Goal: Task Accomplishment & Management: Complete application form

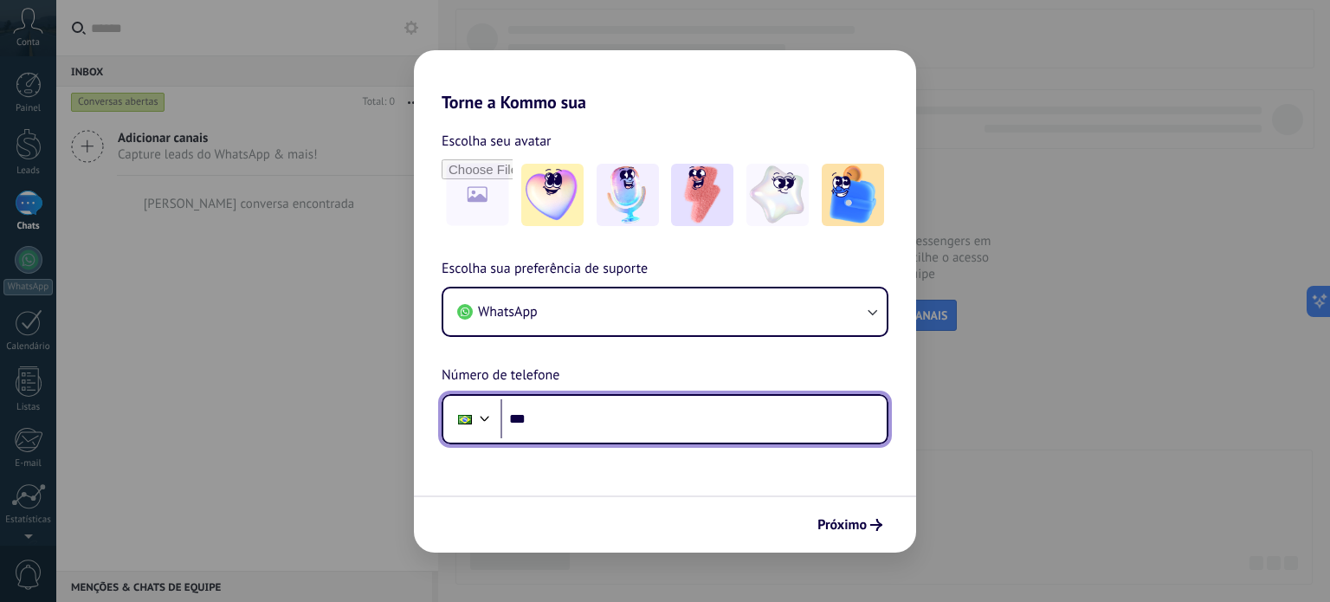
click at [633, 403] on input "***" at bounding box center [694, 419] width 386 height 40
click at [538, 419] on input "**********" at bounding box center [694, 419] width 386 height 40
type input "**********"
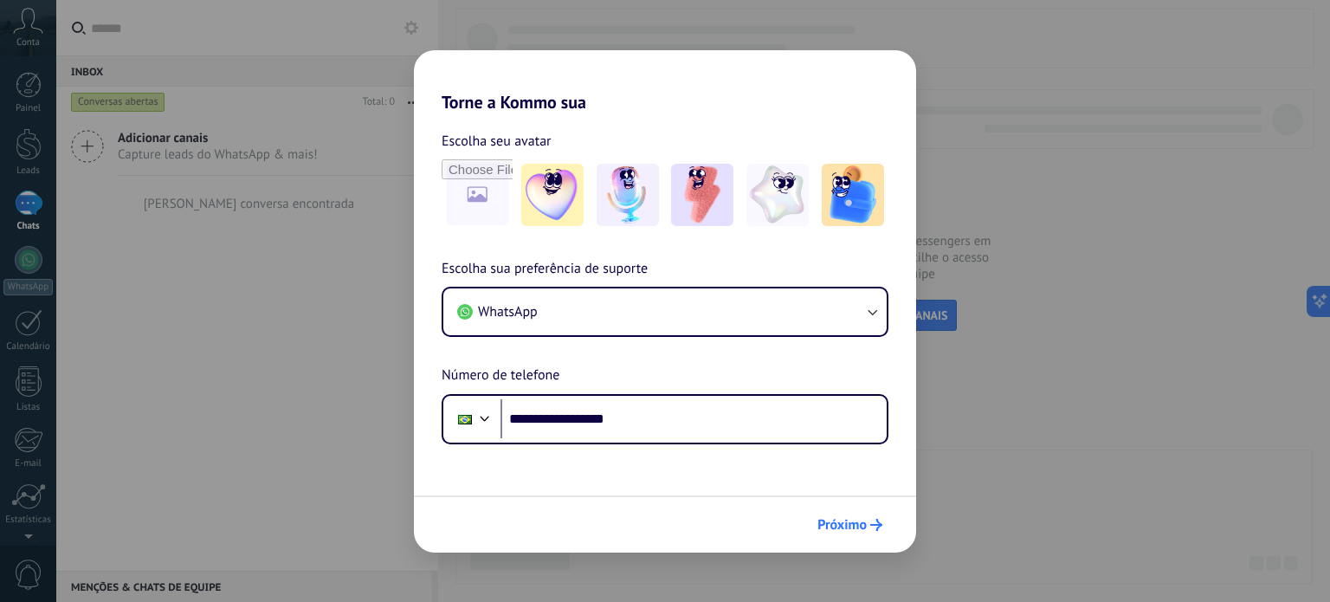
click at [864, 526] on span "Próximo" at bounding box center [841, 525] width 49 height 12
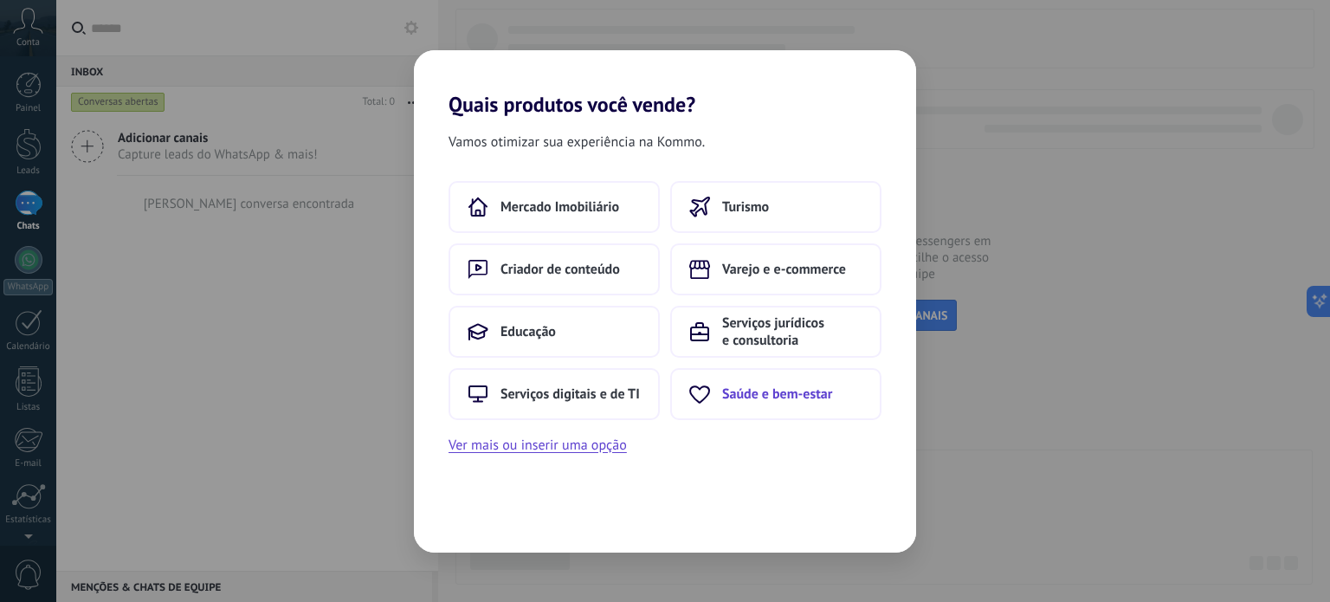
click at [817, 397] on span "Saúde e bem-estar" at bounding box center [777, 393] width 110 height 17
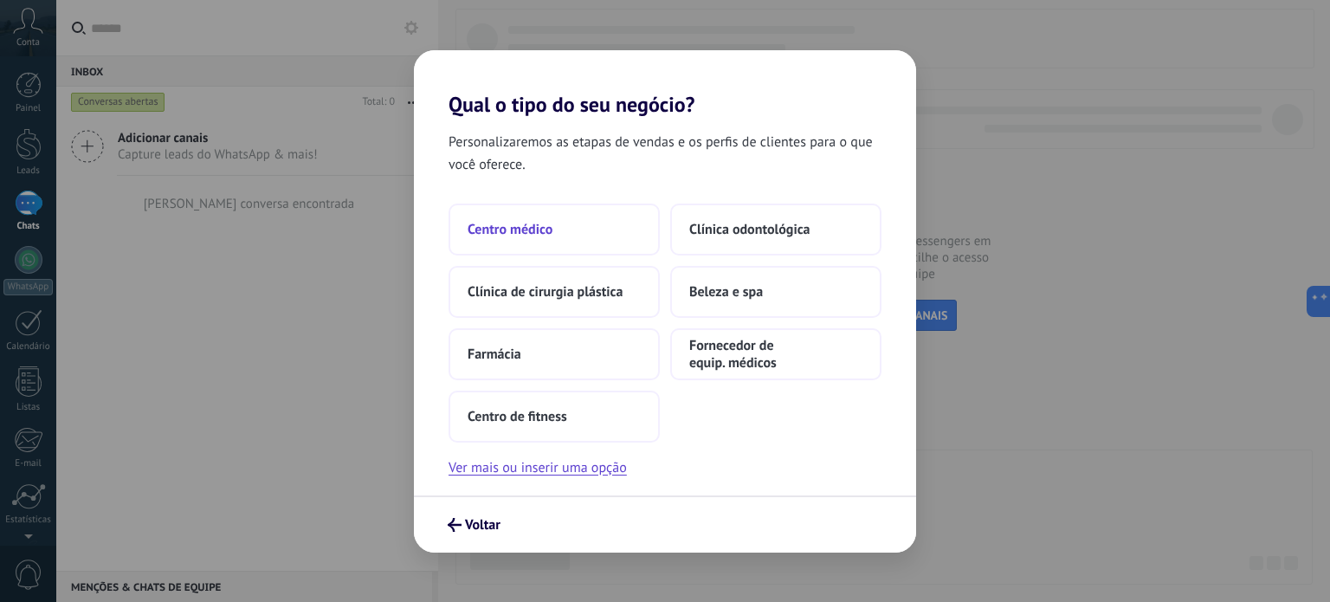
click at [520, 242] on button "Centro médico" at bounding box center [554, 230] width 211 height 52
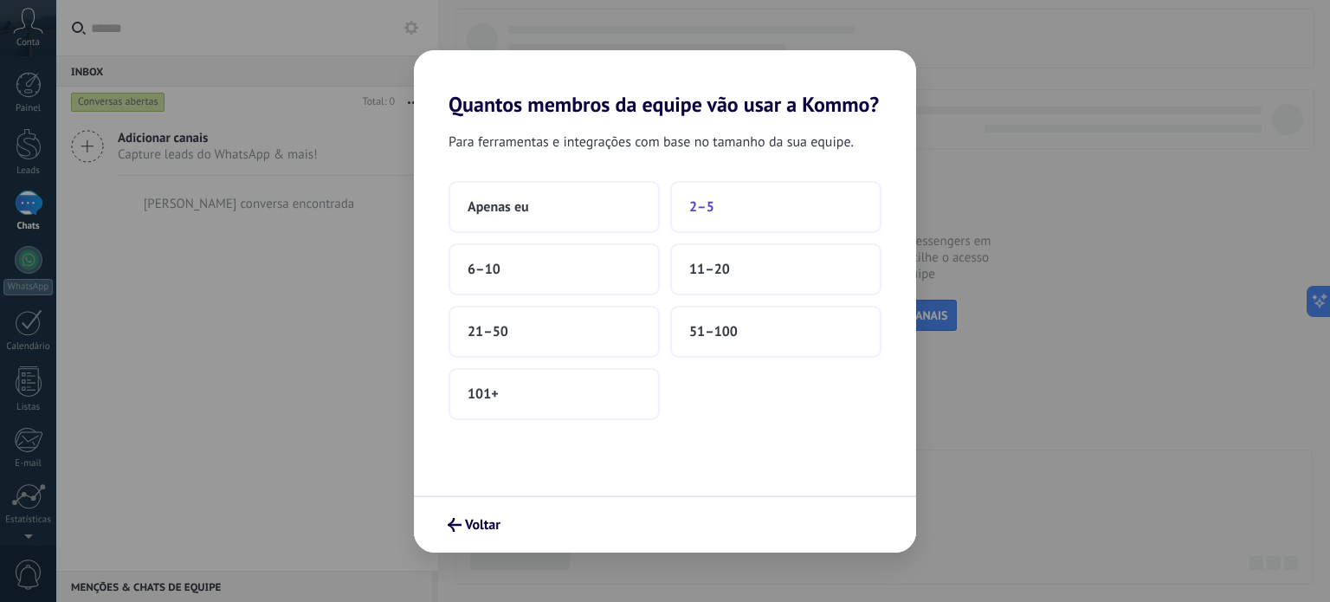
click at [717, 223] on button "2–5" at bounding box center [775, 207] width 211 height 52
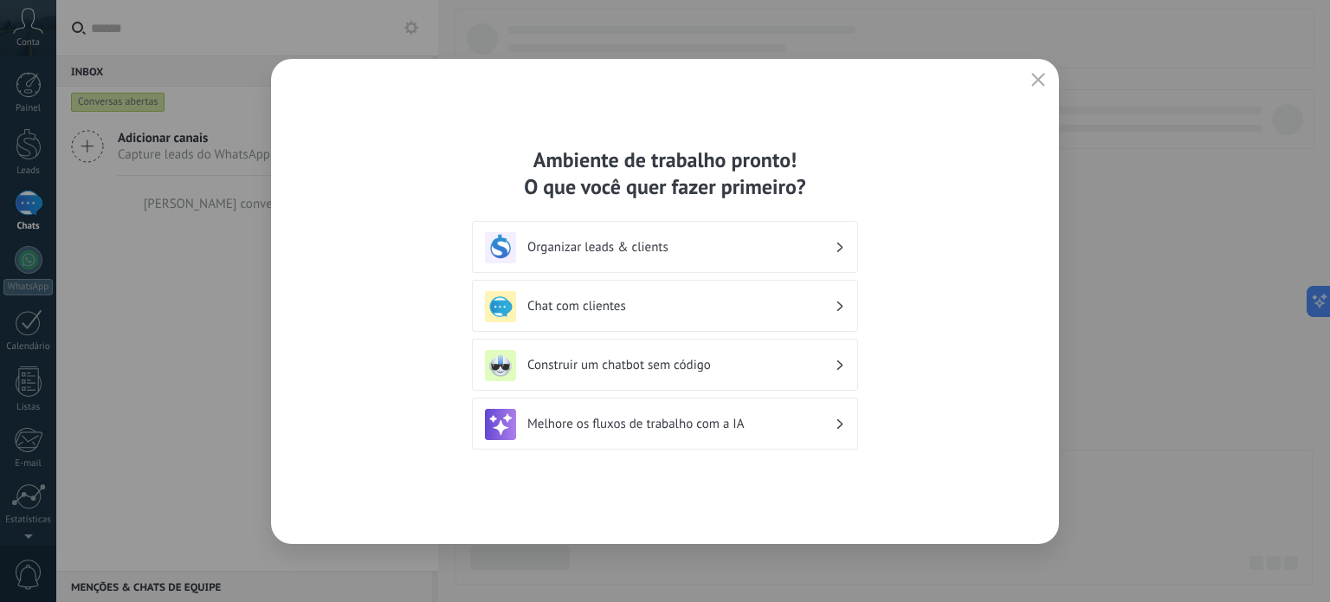
click at [625, 314] on div "Chat com clientes" at bounding box center [665, 306] width 360 height 31
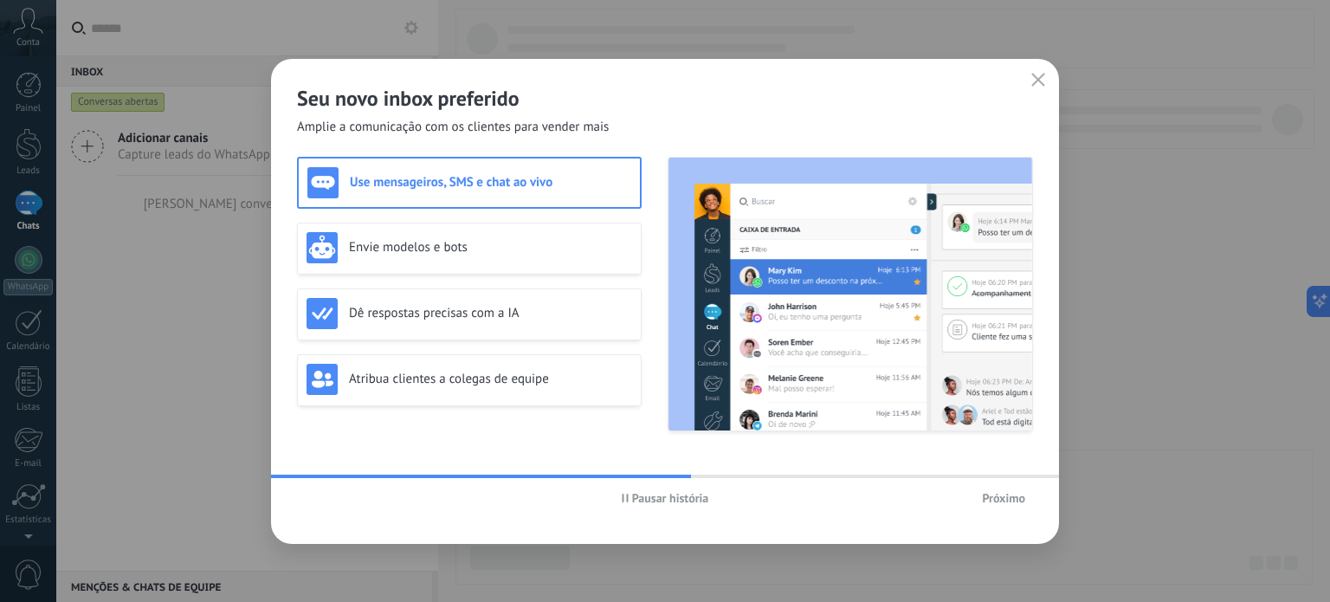
click at [527, 187] on h3 "Use mensageiros, SMS e chat ao vivo" at bounding box center [490, 182] width 281 height 16
click at [977, 499] on button "Próximo" at bounding box center [1003, 498] width 59 height 26
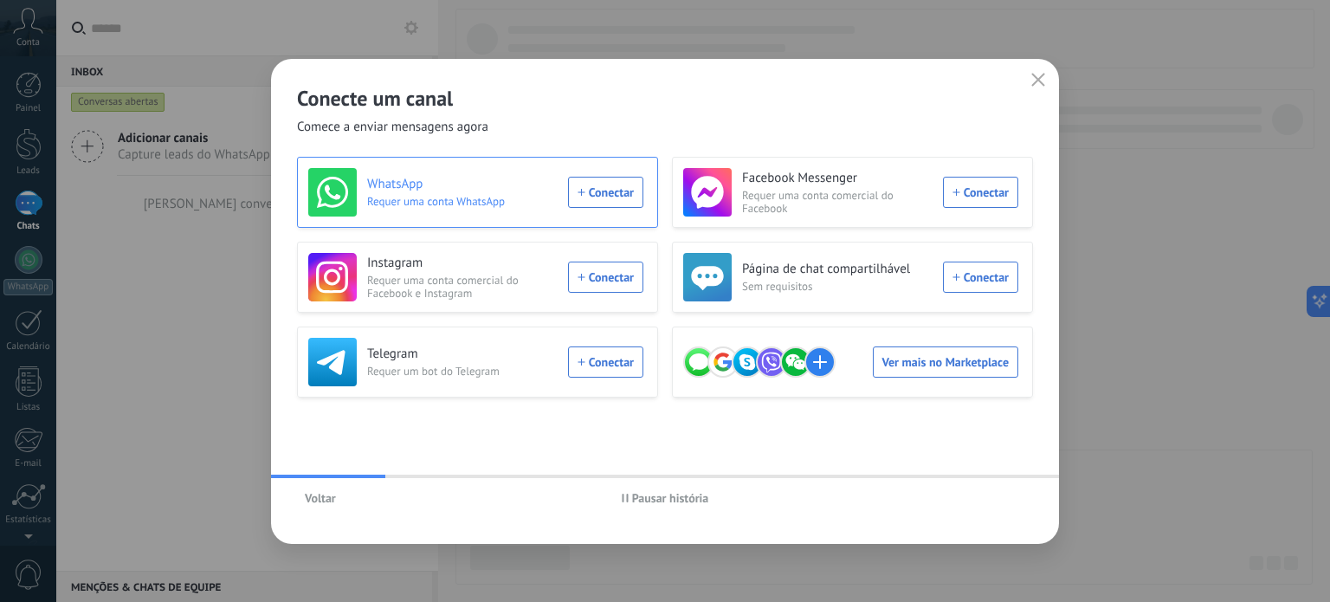
click at [596, 190] on div "WhatsApp Requer uma conta WhatsApp Conectar" at bounding box center [475, 192] width 335 height 48
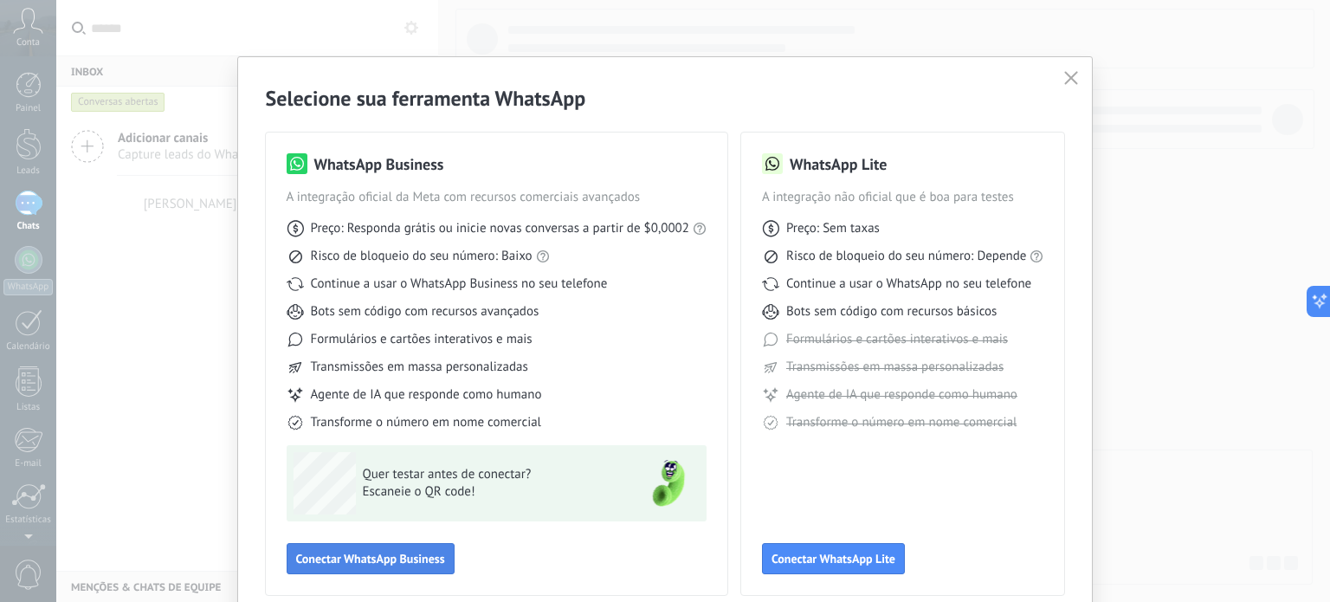
click at [423, 556] on span "Conectar WhatsApp Business" at bounding box center [370, 558] width 149 height 12
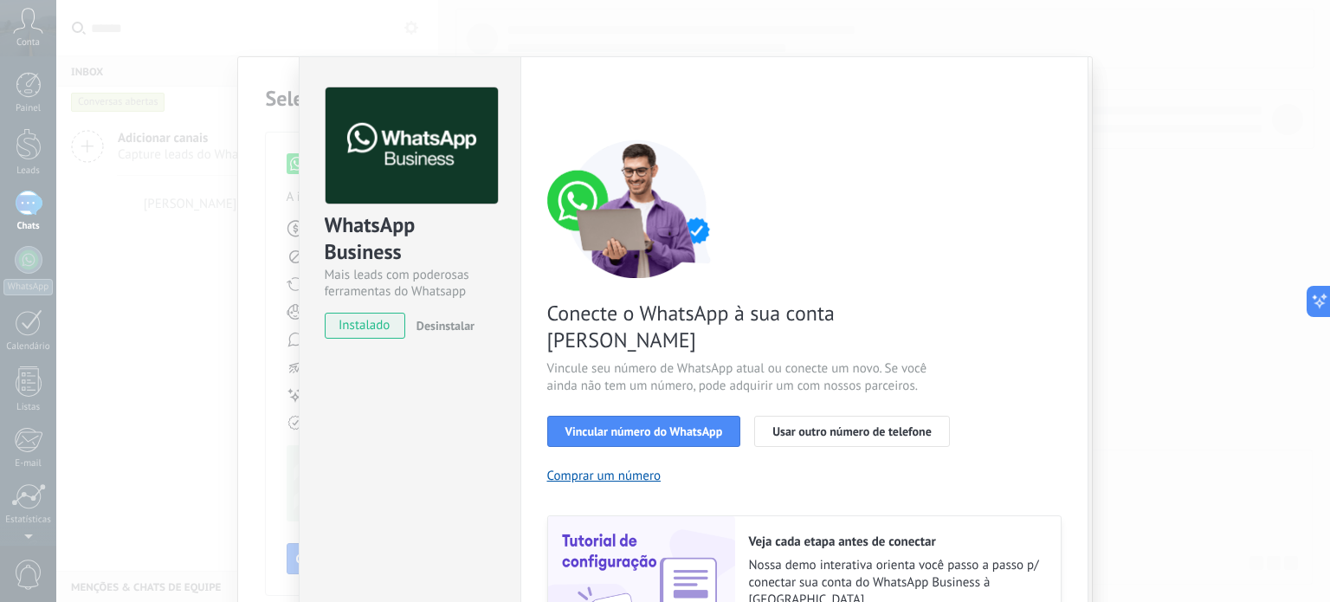
click at [1176, 299] on div "WhatsApp Business Mais leads com poderosas ferramentas do Whatsapp instalado De…" at bounding box center [693, 301] width 1274 height 602
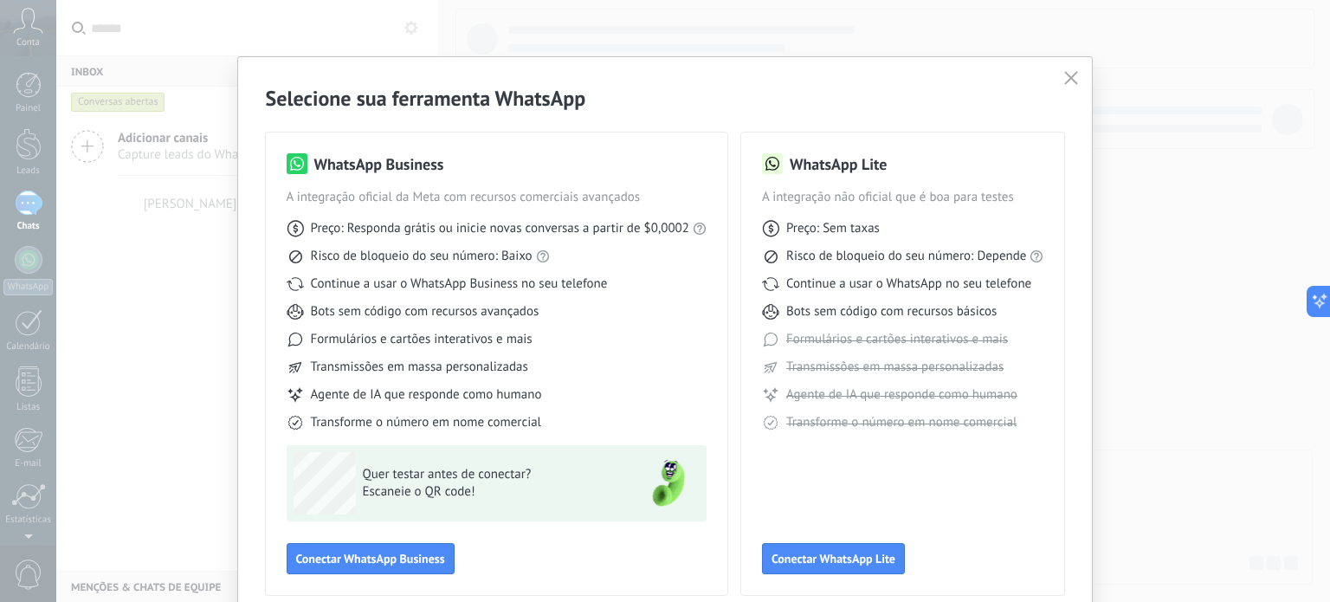
click at [1076, 80] on button "button" at bounding box center [1071, 79] width 23 height 24
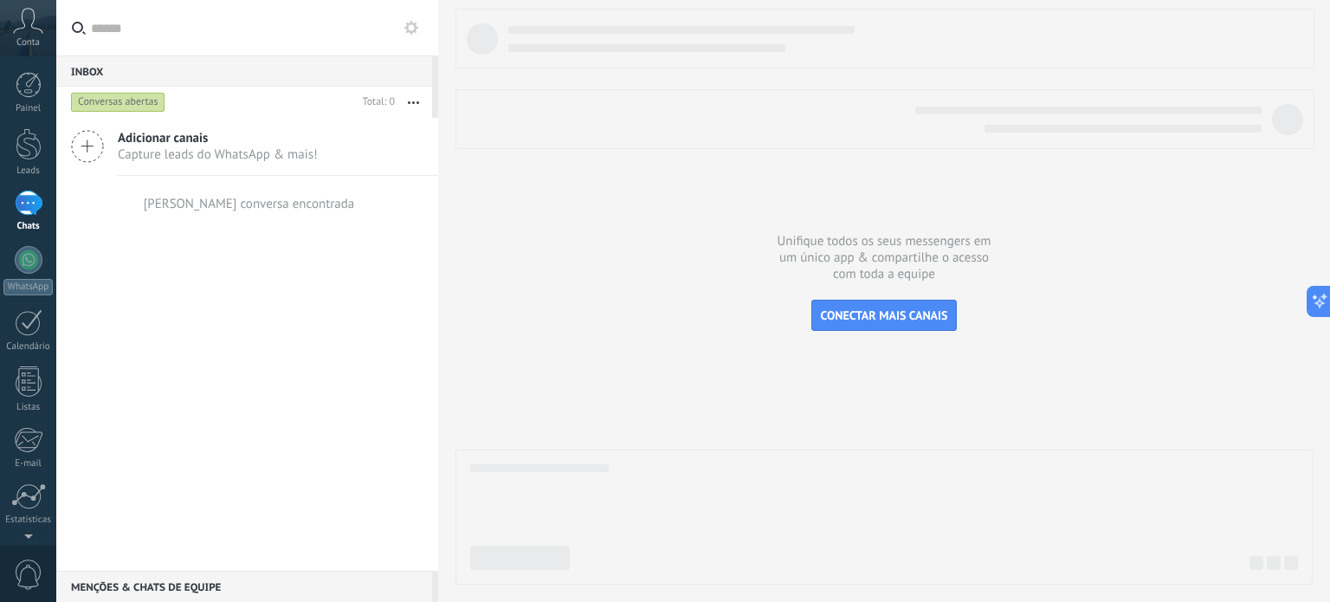
scroll to position [118, 0]
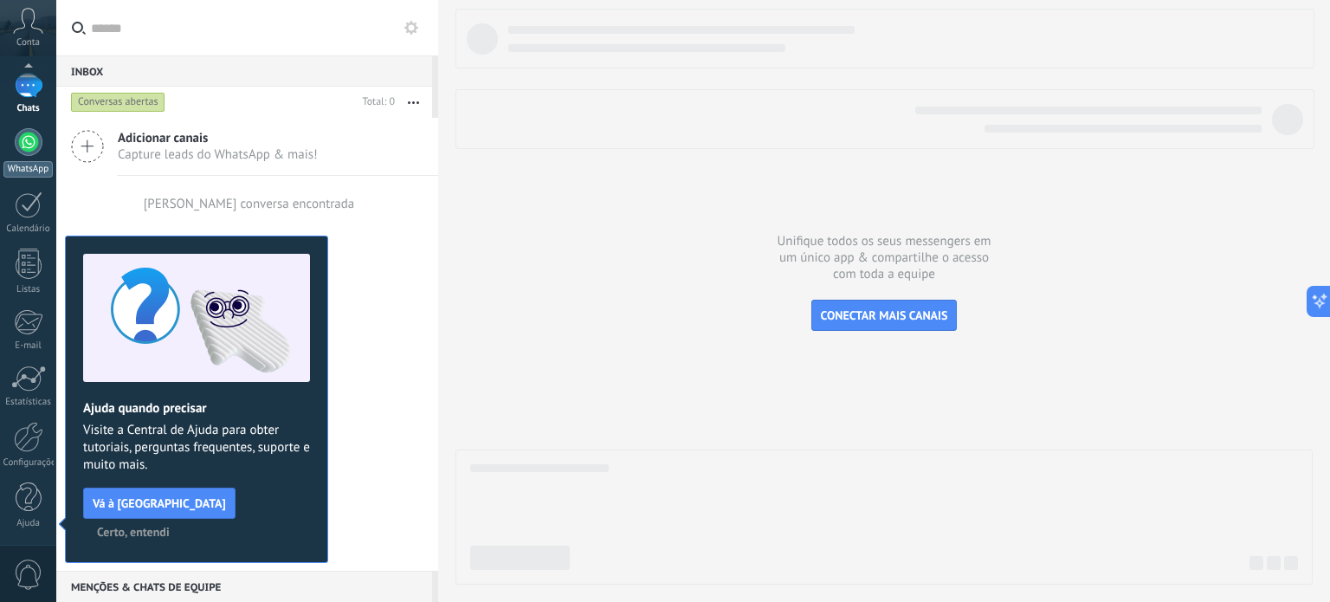
click at [29, 153] on div at bounding box center [29, 142] width 28 height 28
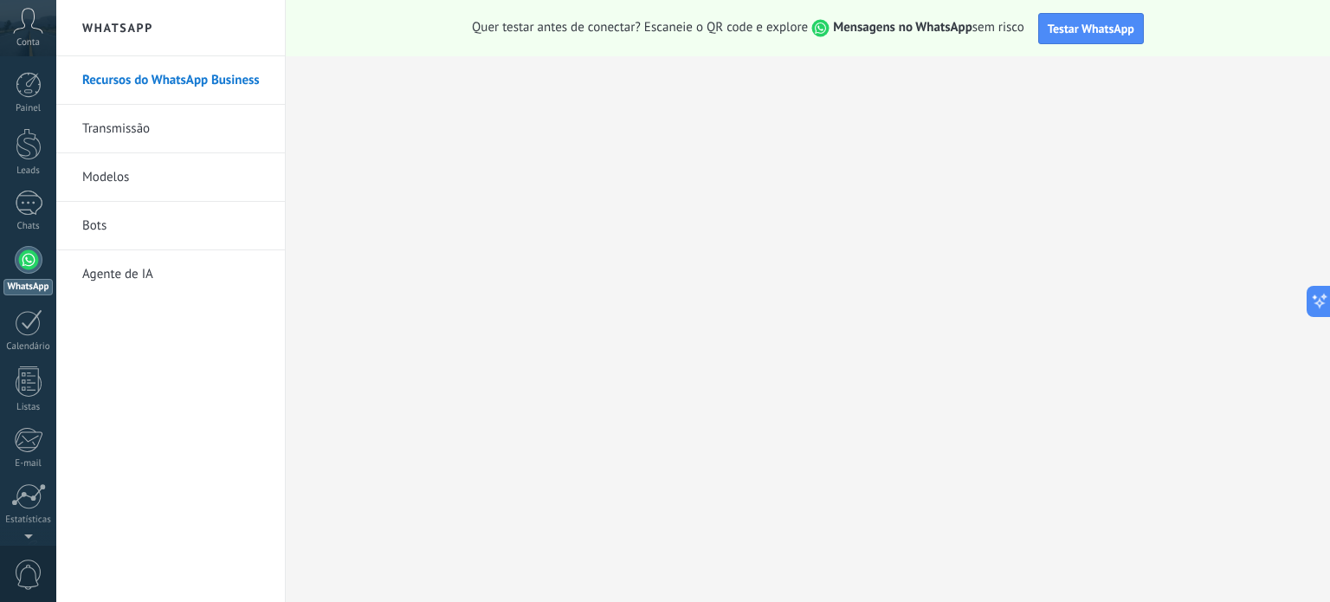
click at [140, 276] on link "Agente de IA" at bounding box center [174, 274] width 185 height 48
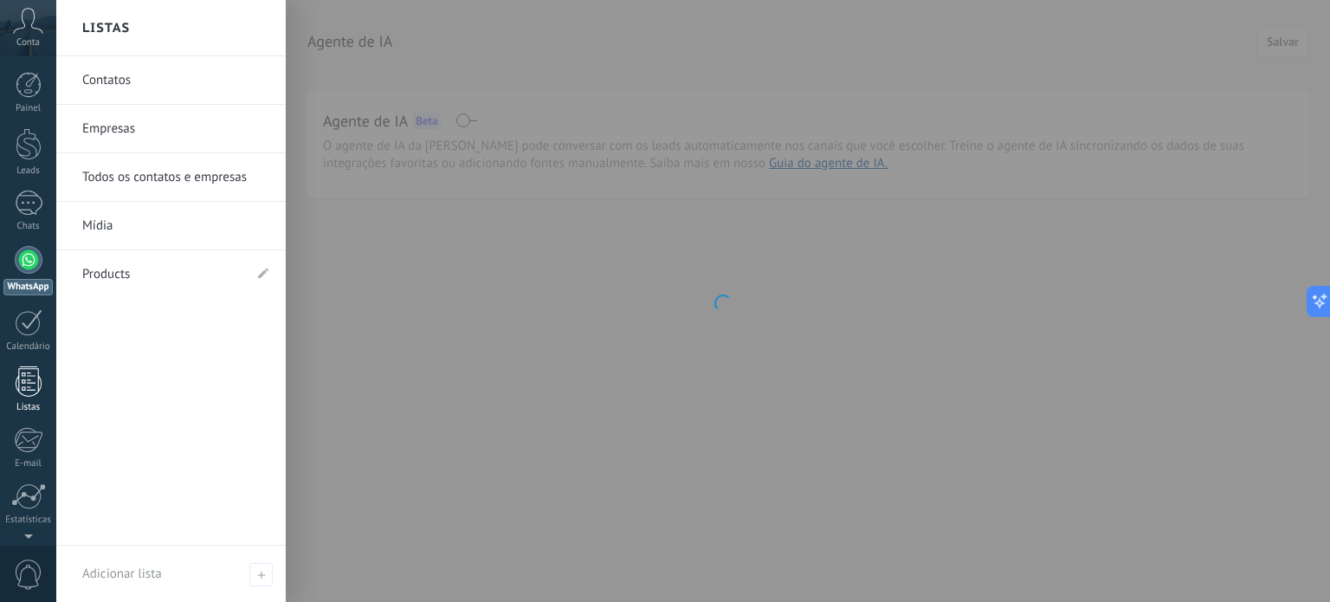
click at [29, 390] on div at bounding box center [29, 381] width 26 height 30
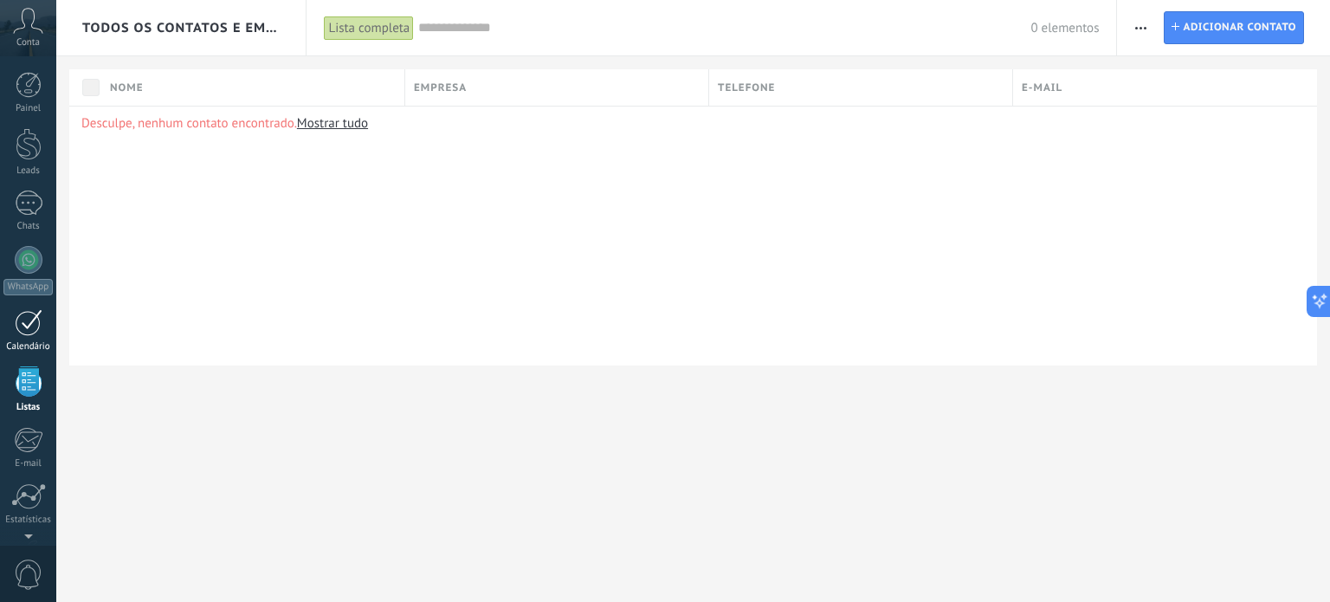
click at [36, 331] on div at bounding box center [29, 322] width 28 height 27
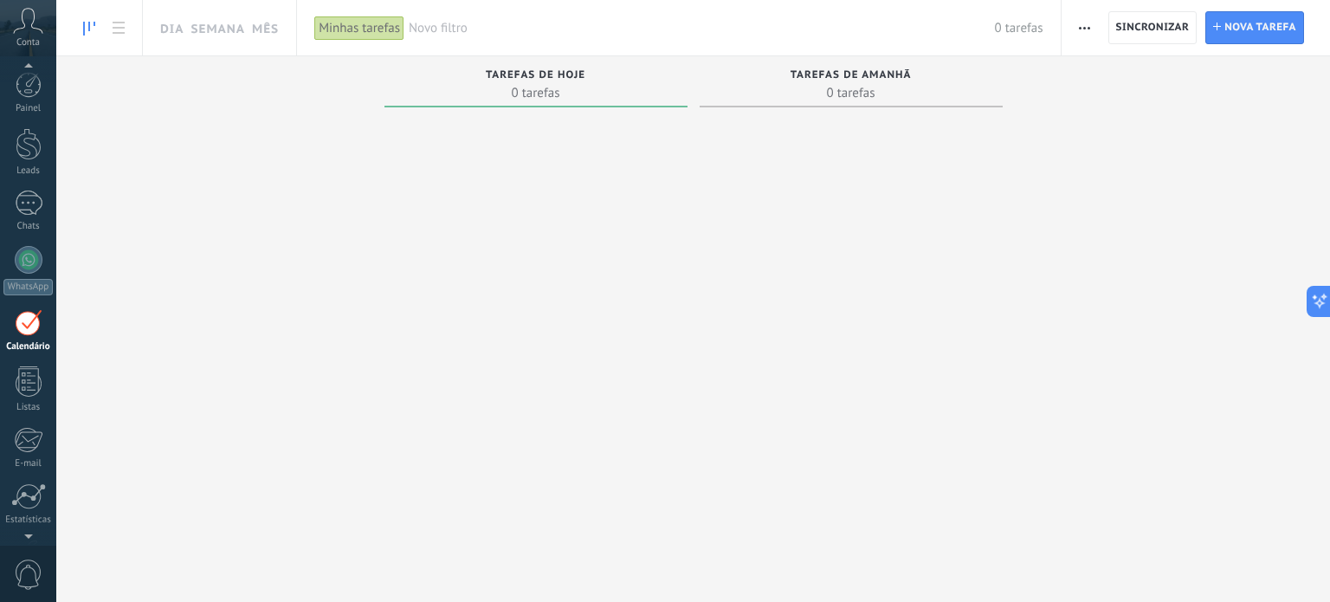
scroll to position [48, 0]
click at [28, 136] on div "Painel Leads Chats WhatsApp Clientes" at bounding box center [28, 319] width 56 height 592
click at [29, 150] on div at bounding box center [29, 154] width 28 height 25
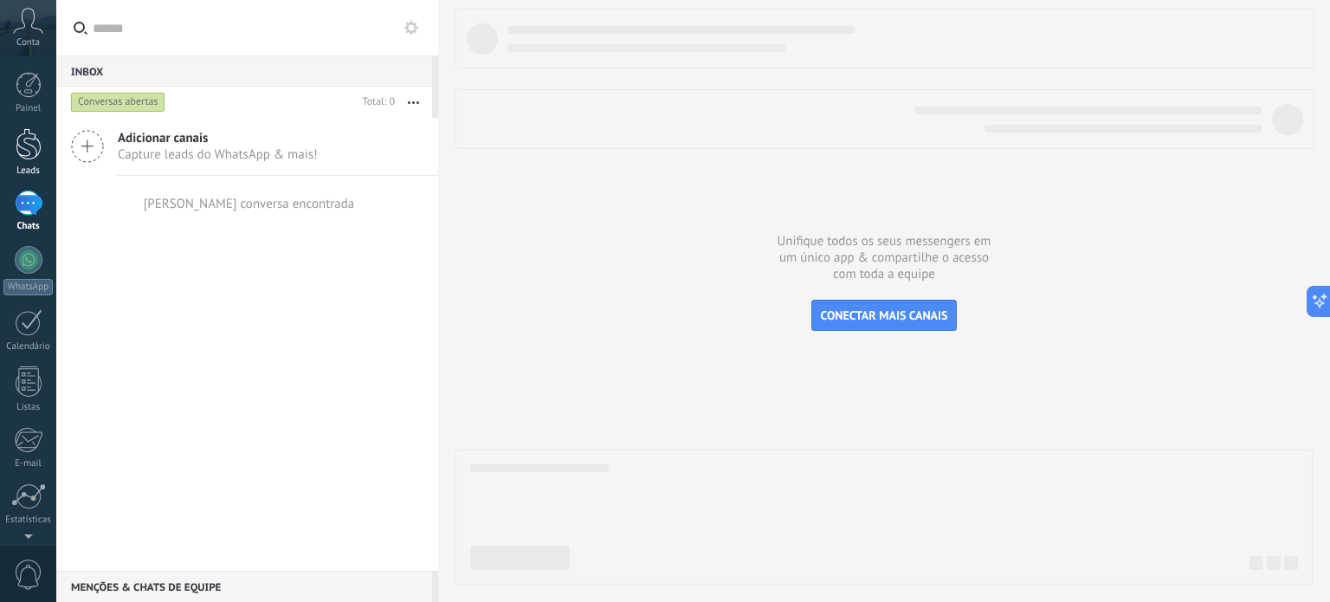
click at [35, 143] on div at bounding box center [29, 144] width 26 height 32
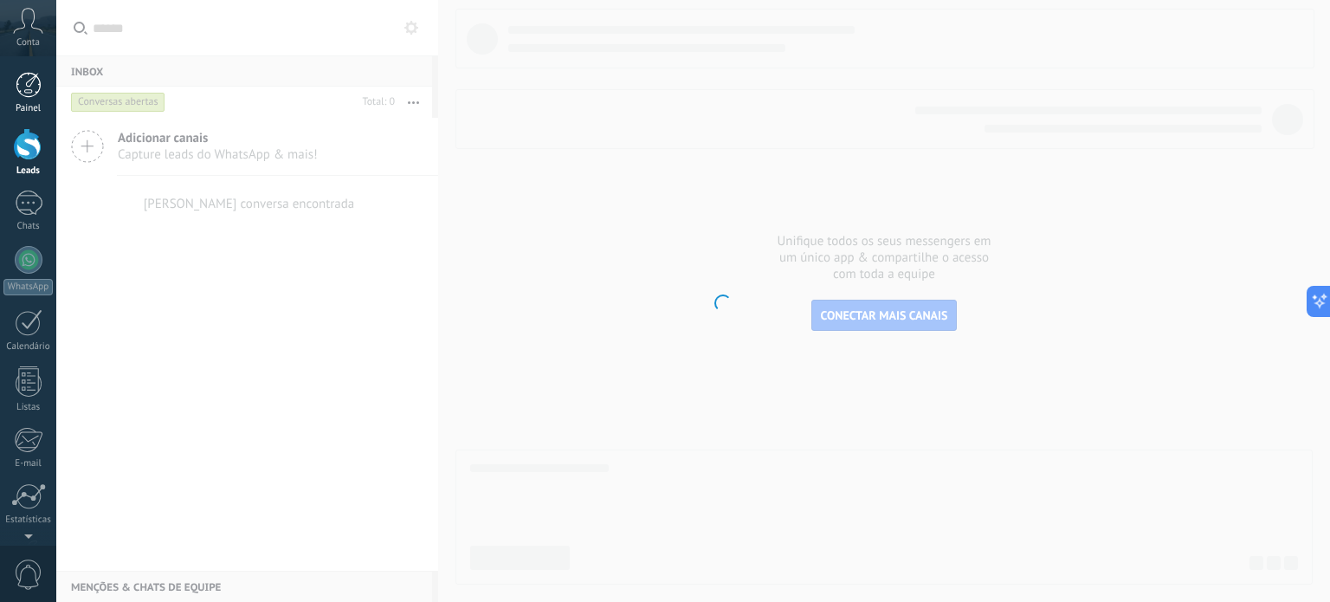
click at [23, 87] on div at bounding box center [29, 85] width 26 height 26
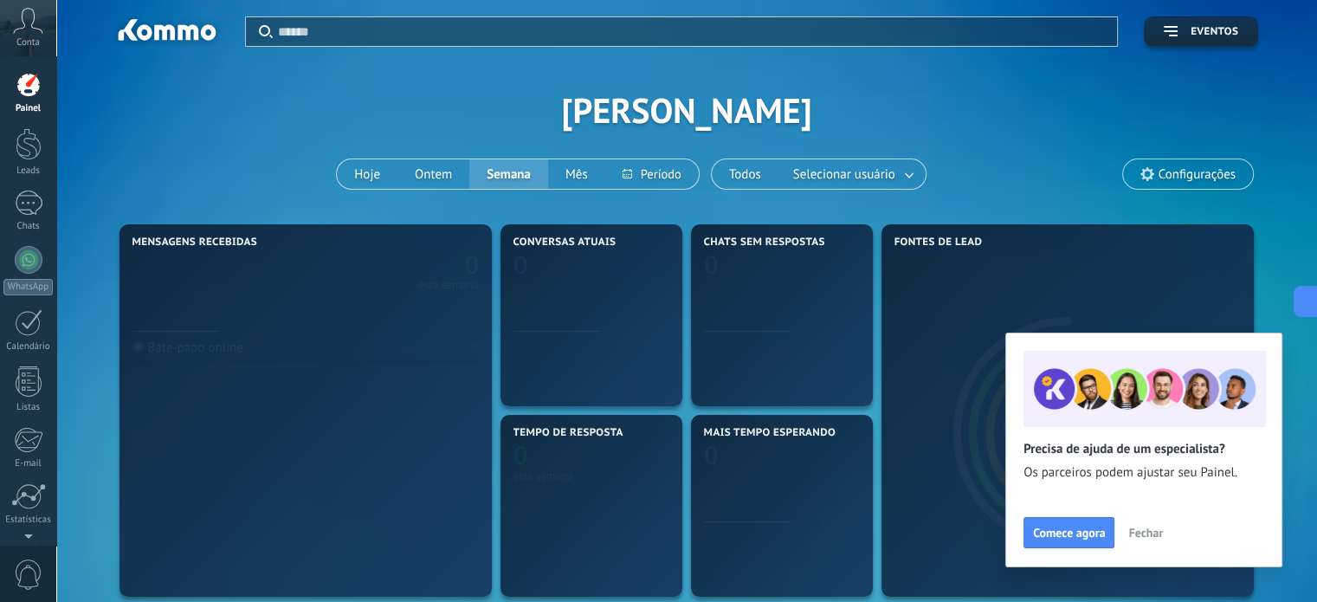
click at [31, 29] on icon at bounding box center [28, 21] width 30 height 26
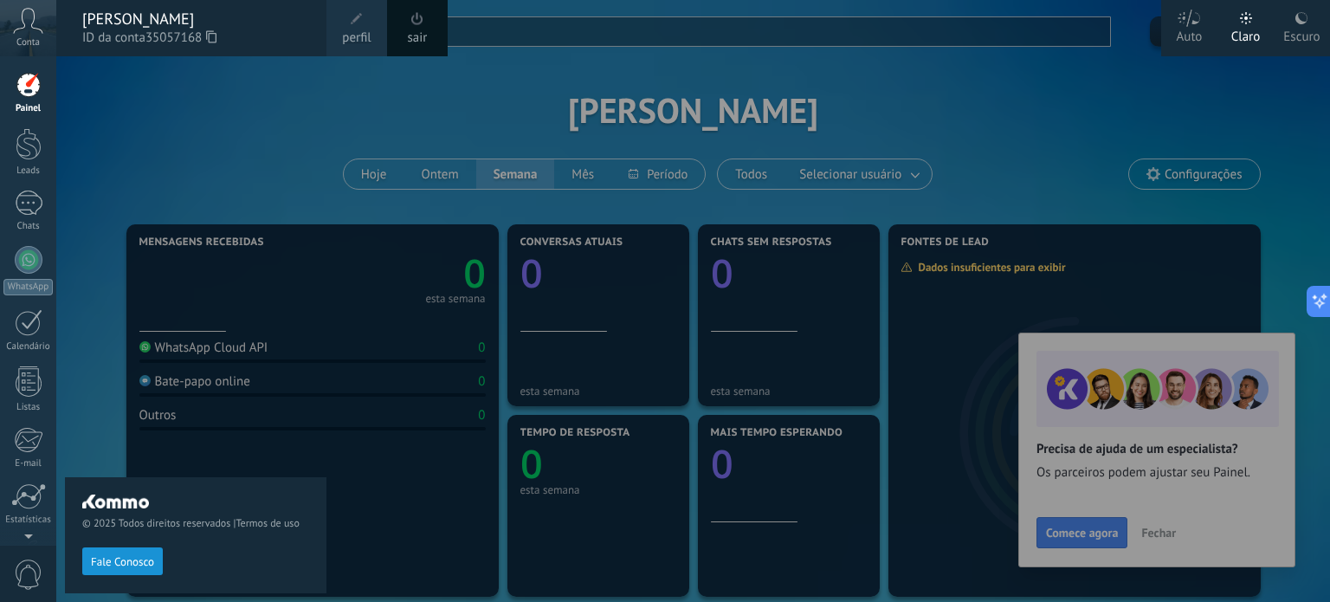
click at [1280, 178] on div at bounding box center [721, 301] width 1330 height 602
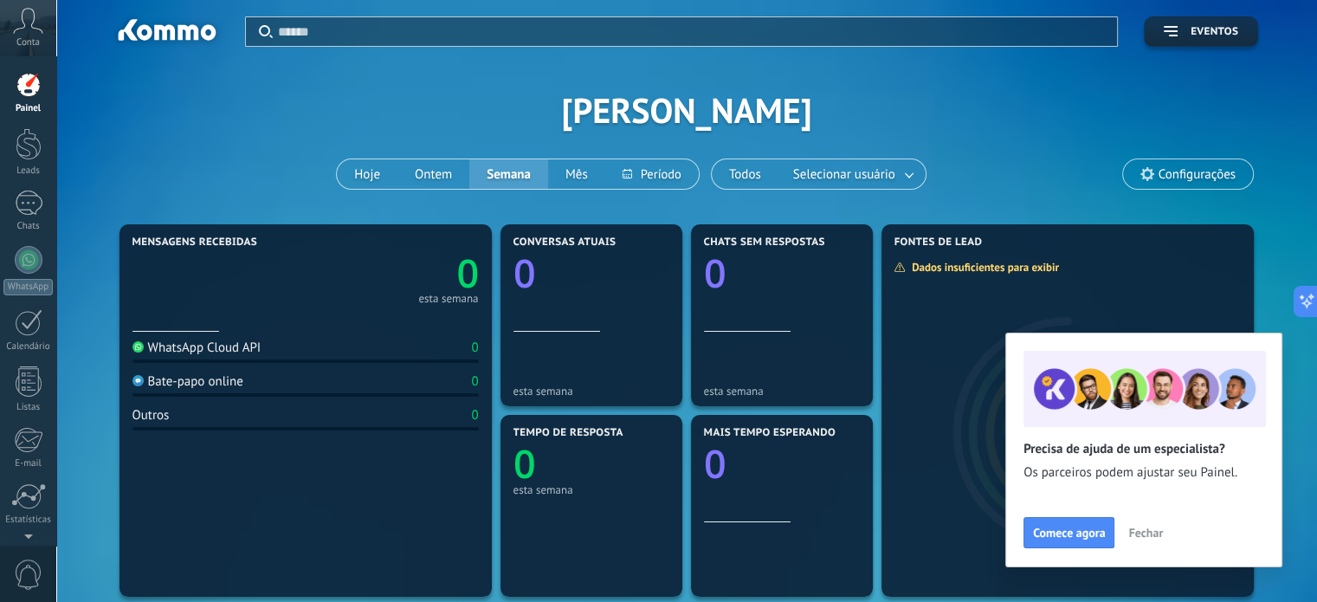
click at [1147, 537] on span "Fechar" at bounding box center [1145, 533] width 35 height 12
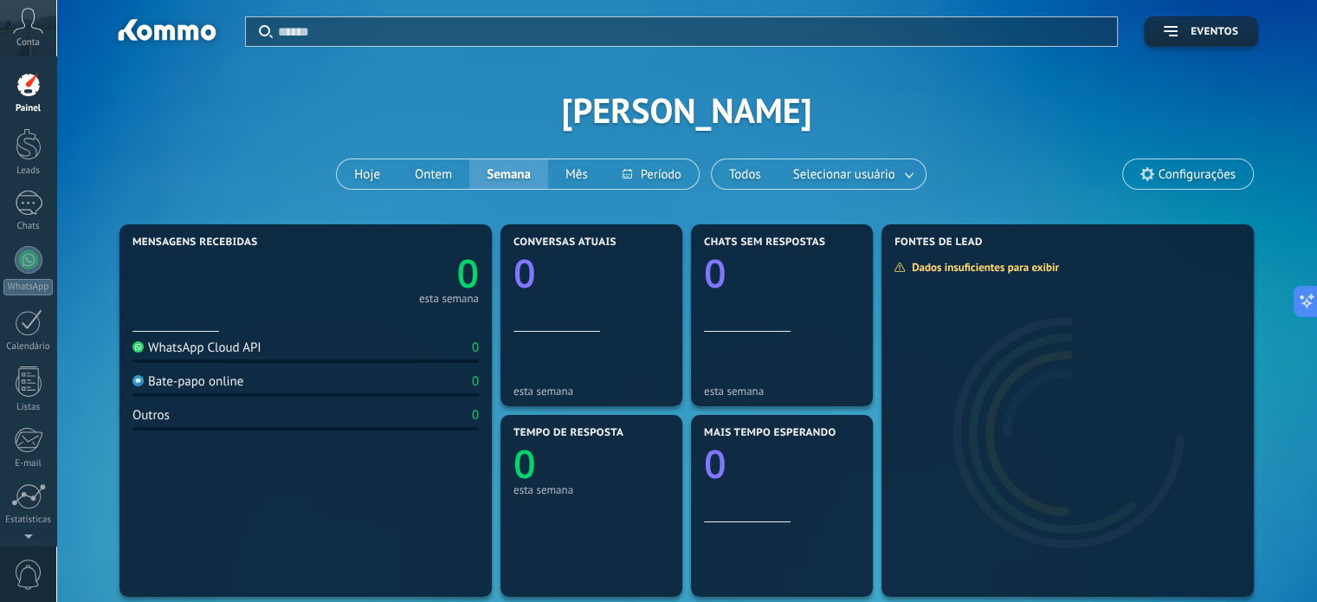
click at [1216, 167] on span "Configurações" at bounding box center [1197, 174] width 77 height 15
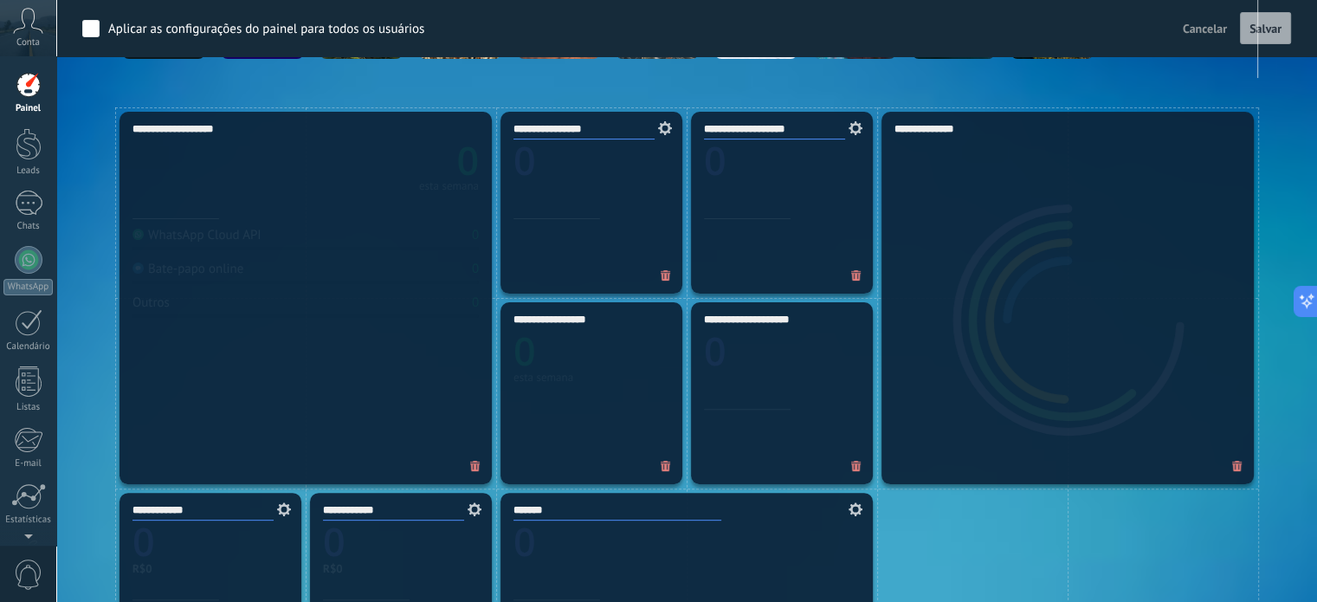
scroll to position [693, 0]
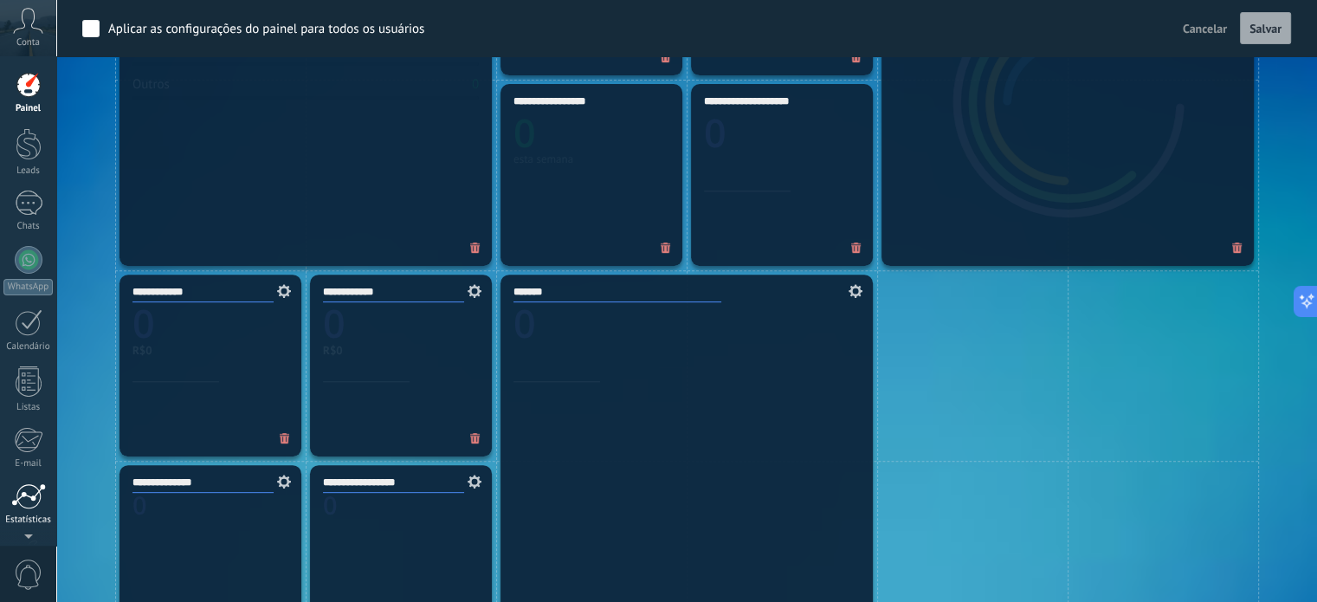
click at [32, 498] on div at bounding box center [28, 496] width 35 height 26
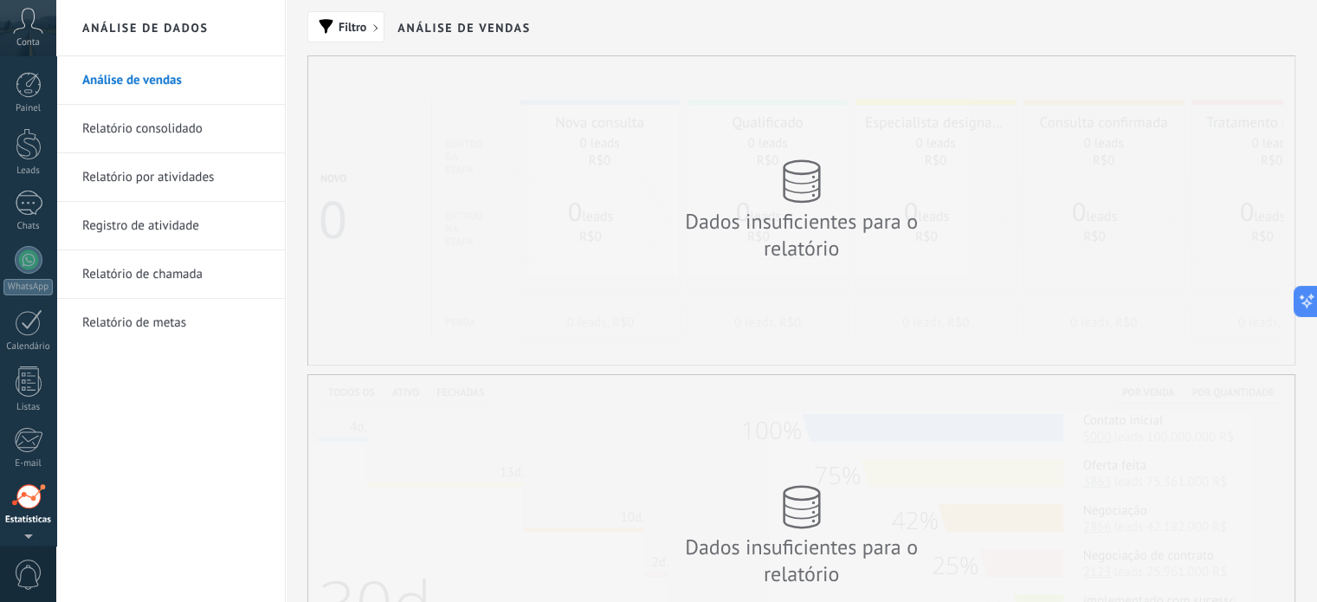
click at [30, 30] on icon at bounding box center [28, 21] width 30 height 26
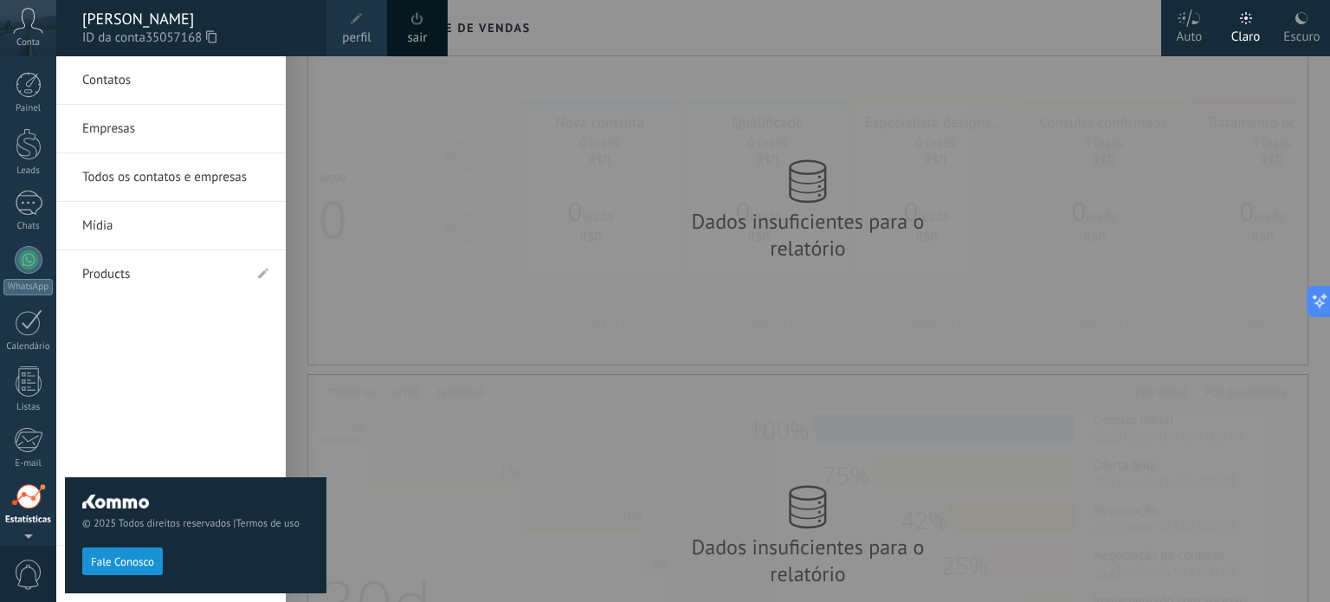
click at [423, 36] on link "sair" at bounding box center [418, 38] width 20 height 19
